Goal: Navigation & Orientation: Find specific page/section

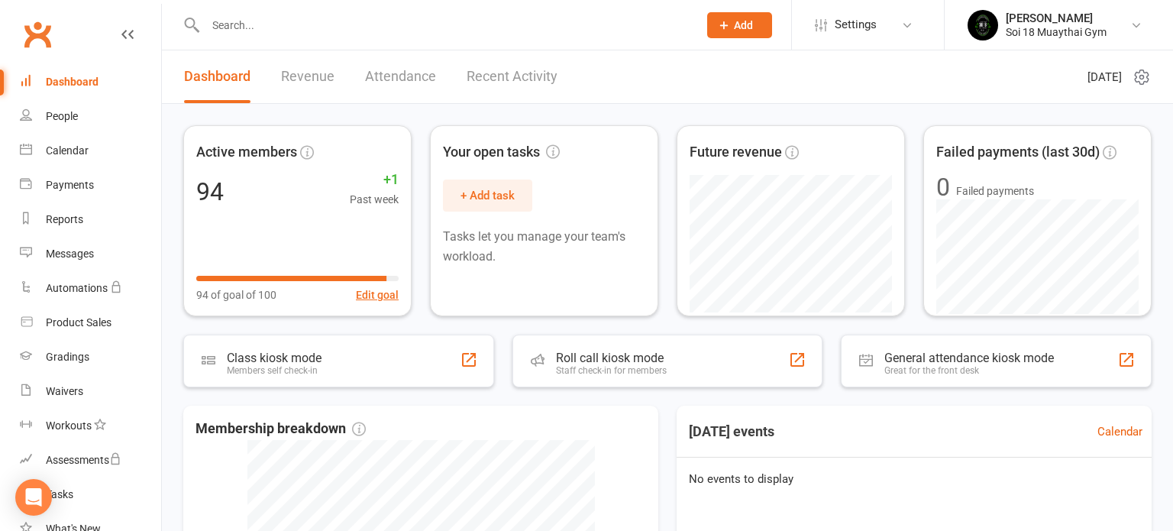
click at [522, 77] on link "Recent Activity" at bounding box center [512, 76] width 91 height 53
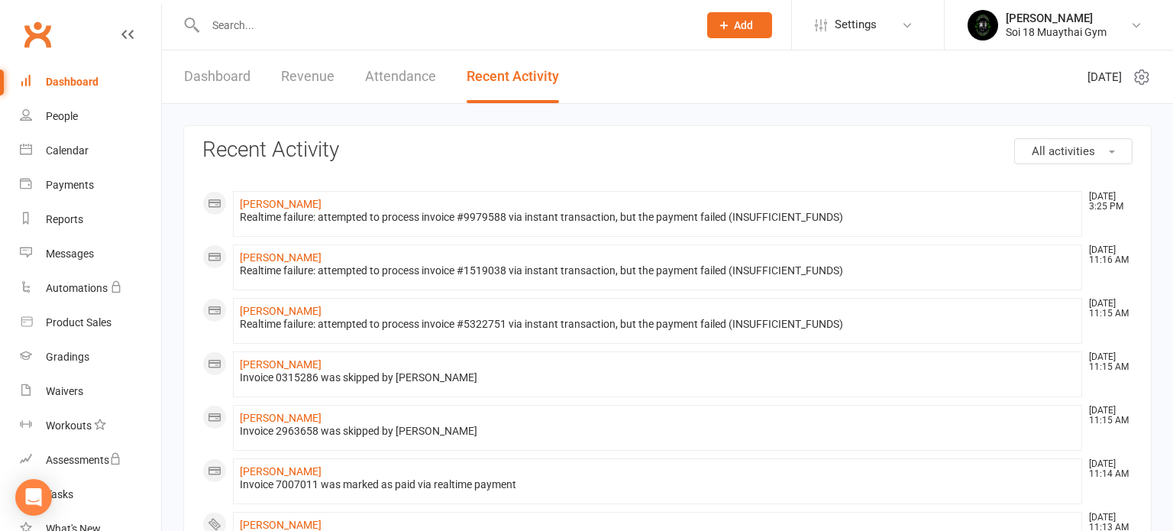
click at [210, 81] on link "Dashboard" at bounding box center [217, 76] width 66 height 53
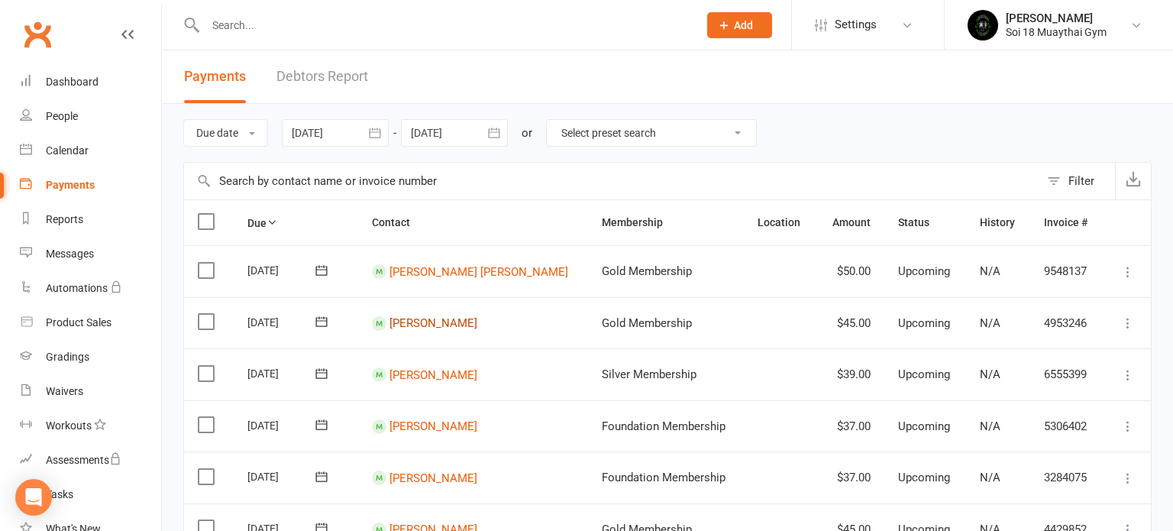
click at [438, 324] on link "[PERSON_NAME]" at bounding box center [433, 323] width 88 height 14
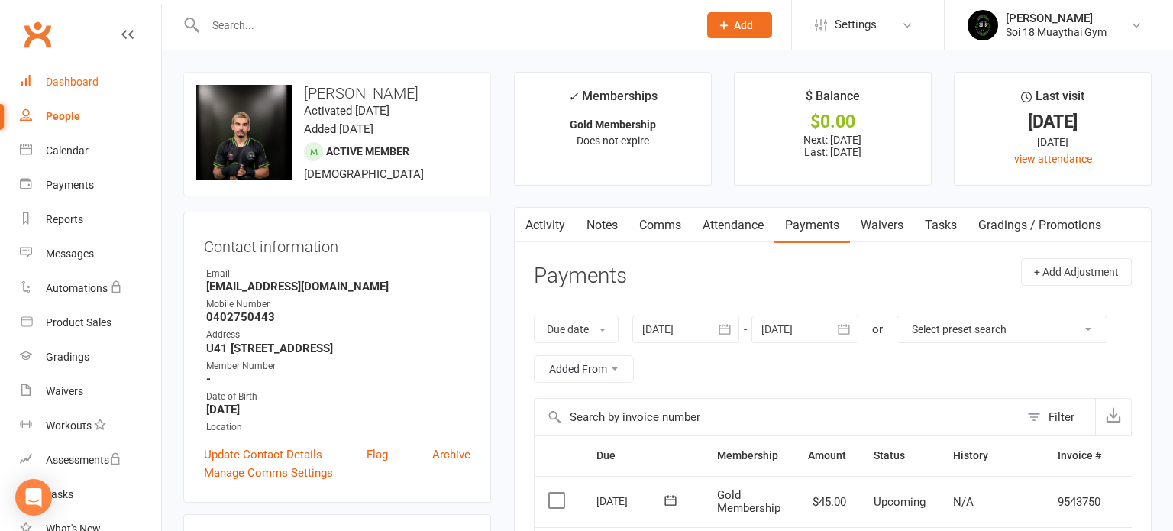
click at [65, 82] on div "Dashboard" at bounding box center [72, 82] width 53 height 12
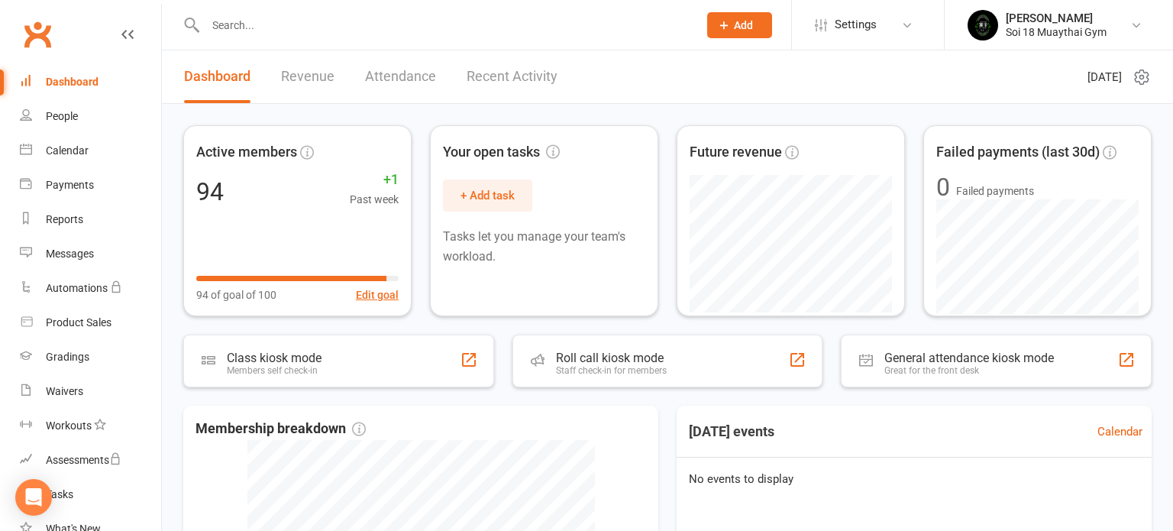
click at [483, 79] on link "Recent Activity" at bounding box center [512, 76] width 91 height 53
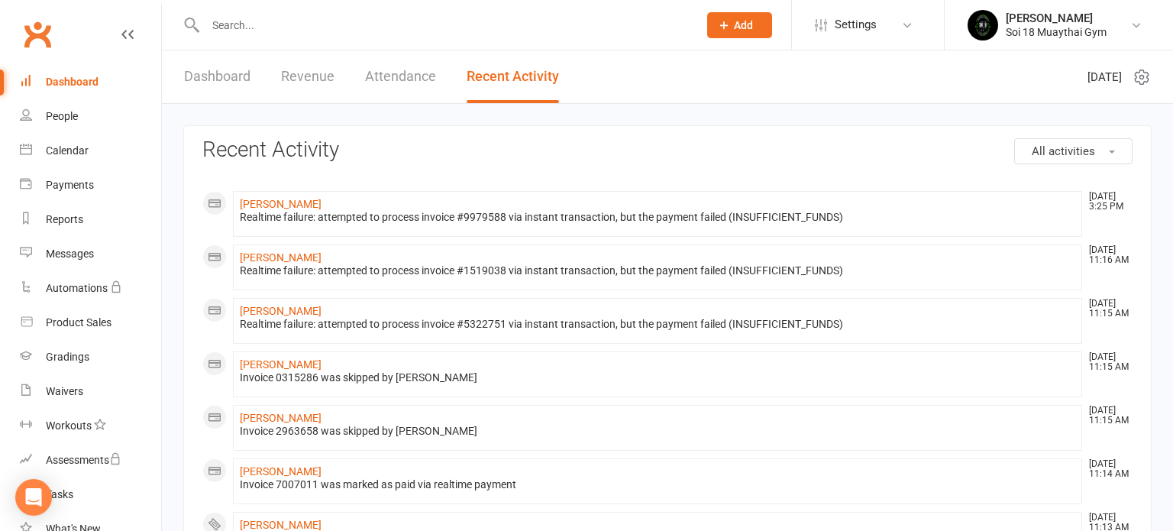
click at [220, 79] on link "Dashboard" at bounding box center [217, 76] width 66 height 53
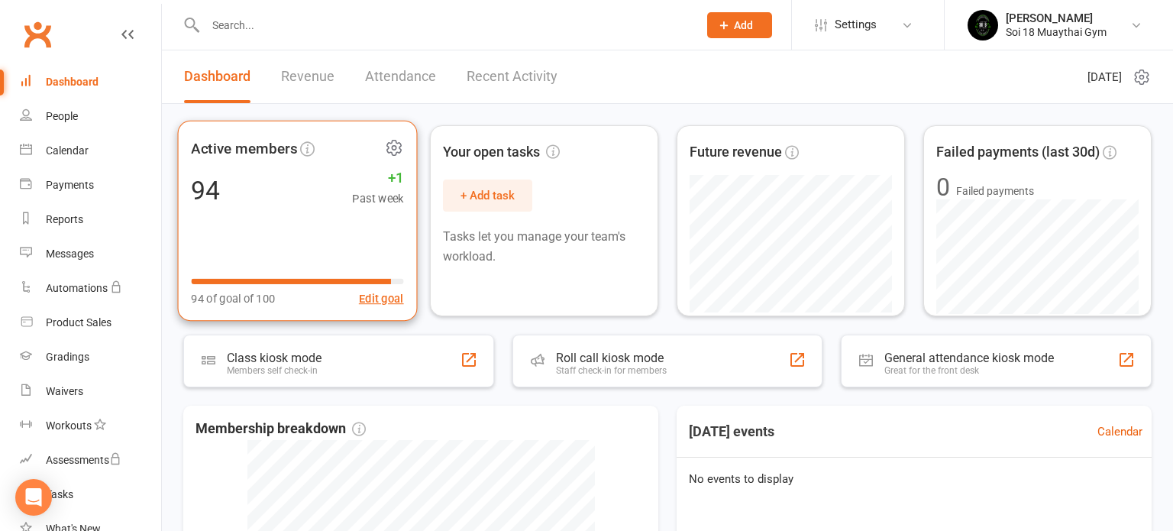
click at [250, 228] on div "Active members 94 +1 Past week 94 of goal of 100 Edit goal" at bounding box center [298, 221] width 240 height 201
